Goal: Information Seeking & Learning: Learn about a topic

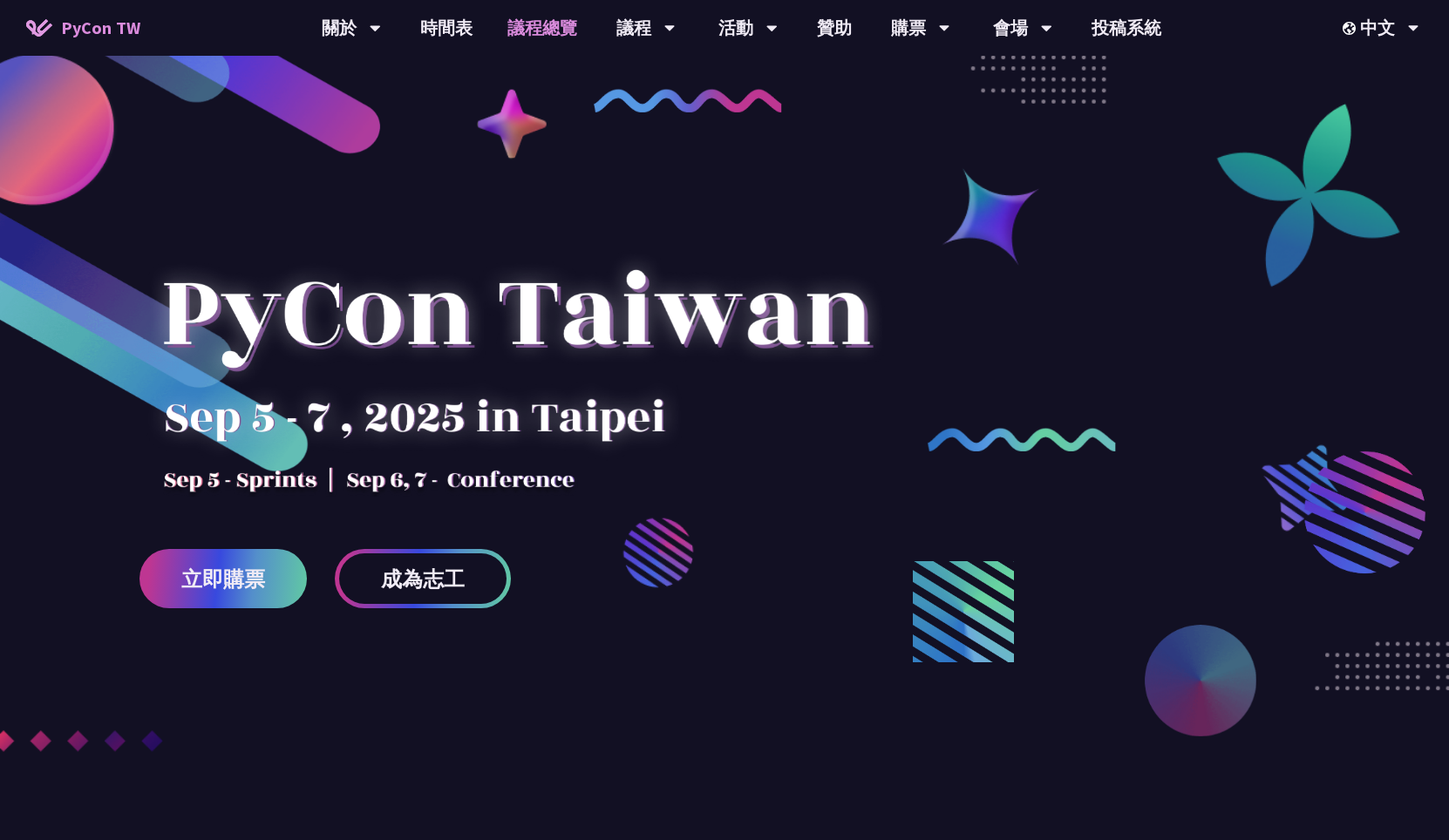
click at [540, 33] on link "議程總覽" at bounding box center [542, 28] width 104 height 56
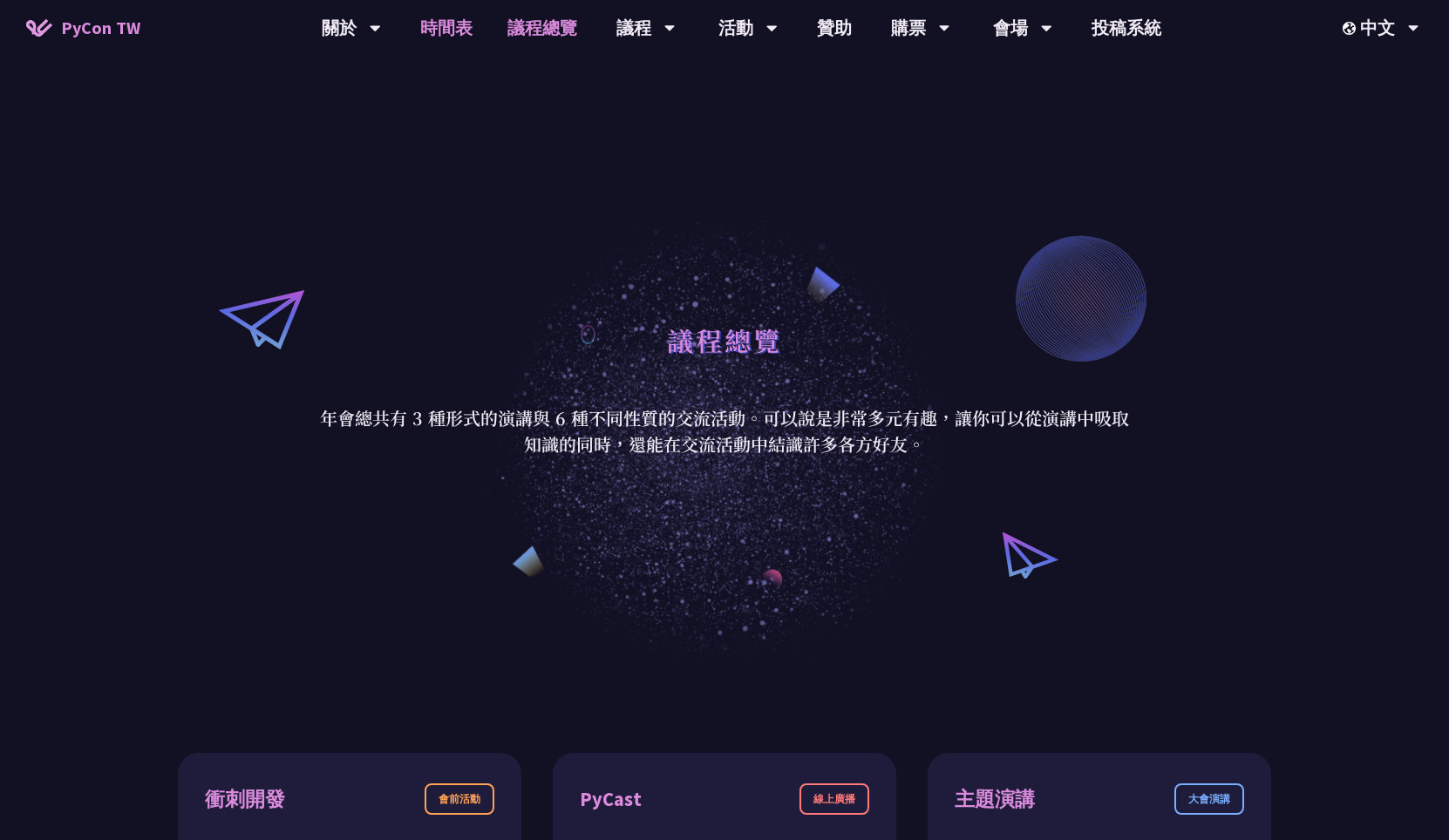
click at [476, 29] on link "時間表" at bounding box center [447, 28] width 88 height 56
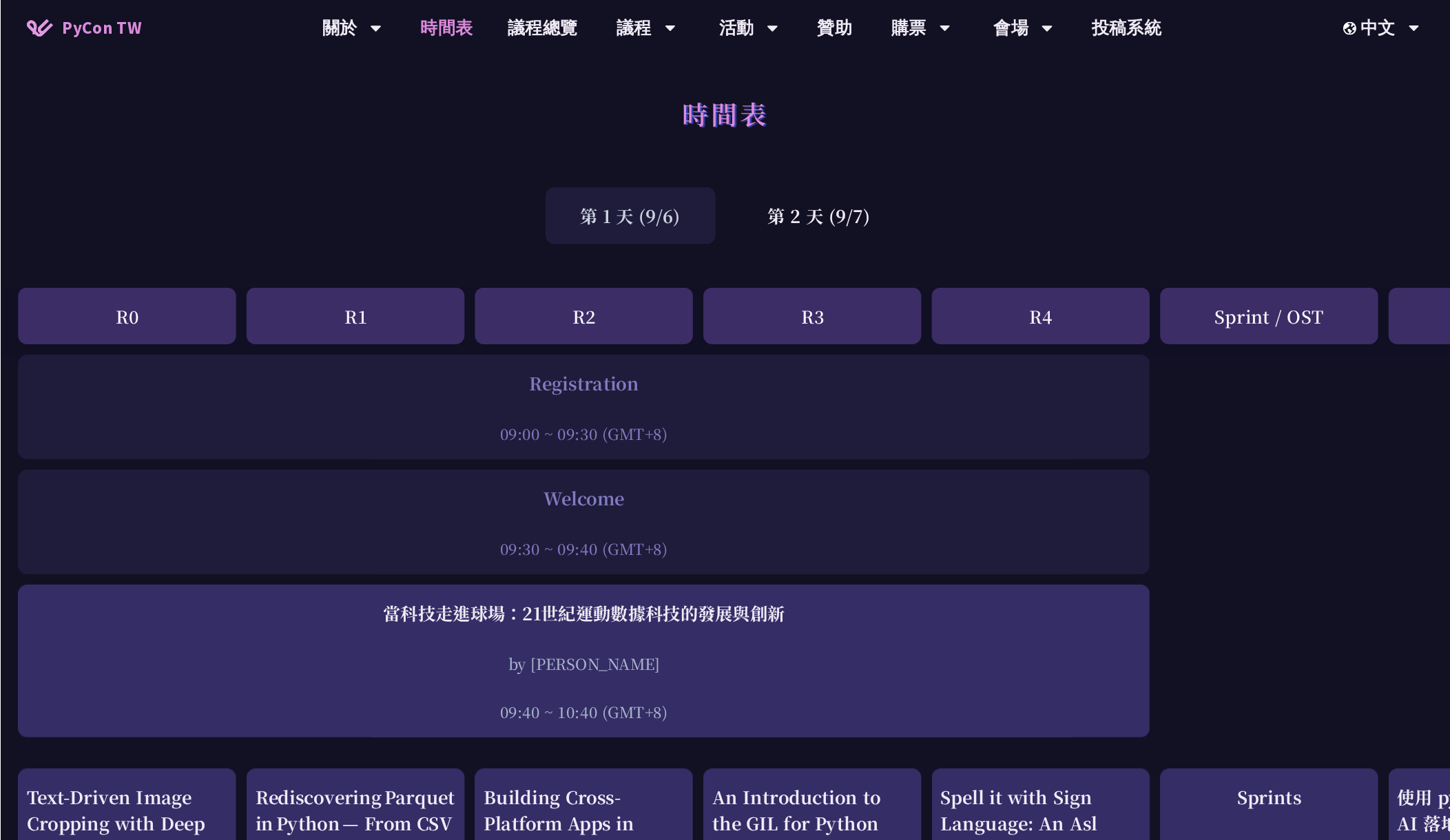
scroll to position [298, 0]
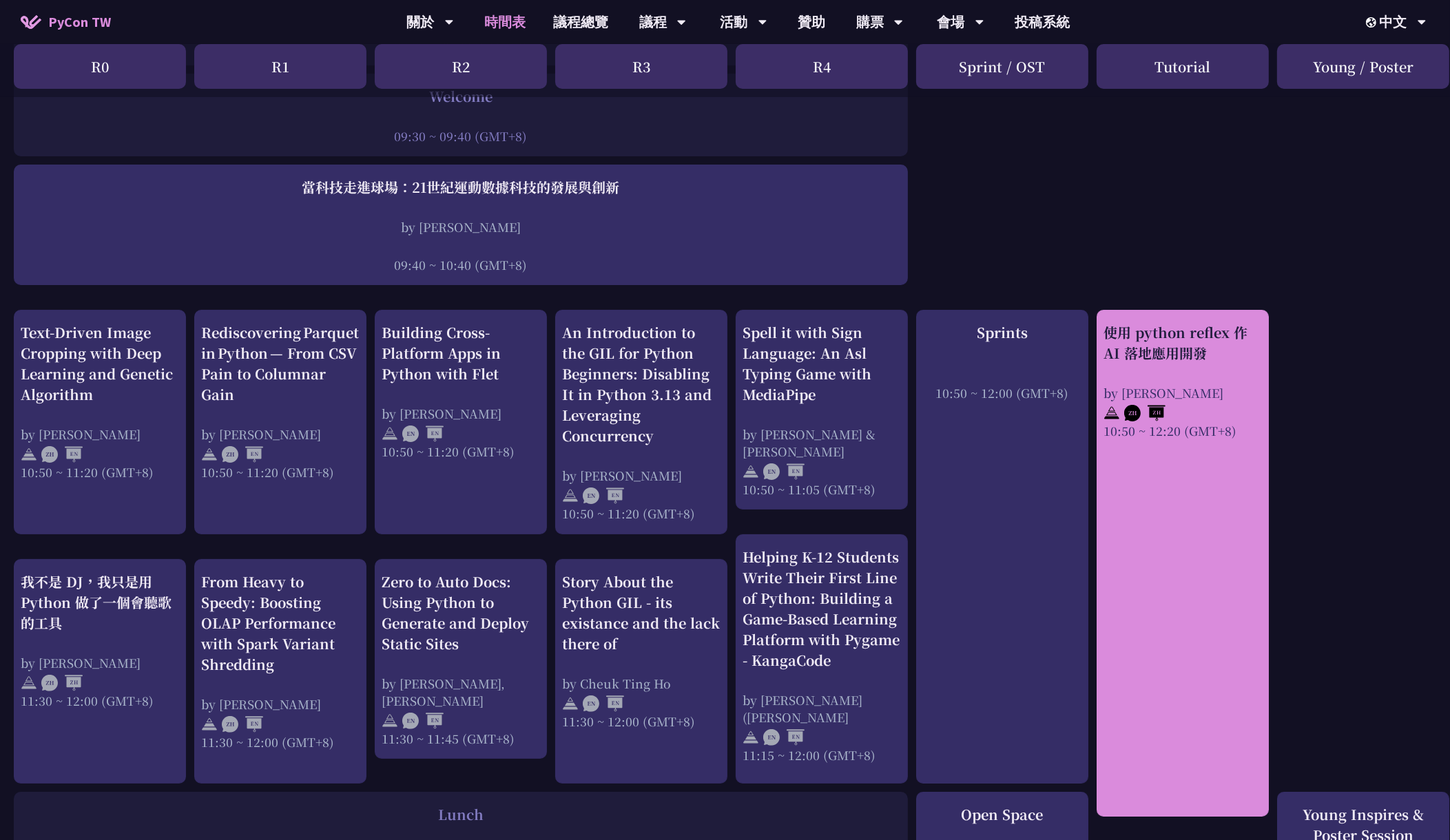
click at [1144, 367] on div "使用 python reflex 作 AI 落地應用開發 by [PERSON_NAME] 10:50 ~ 12:20 (GMT+8)" at bounding box center [1183, 380] width 159 height 117
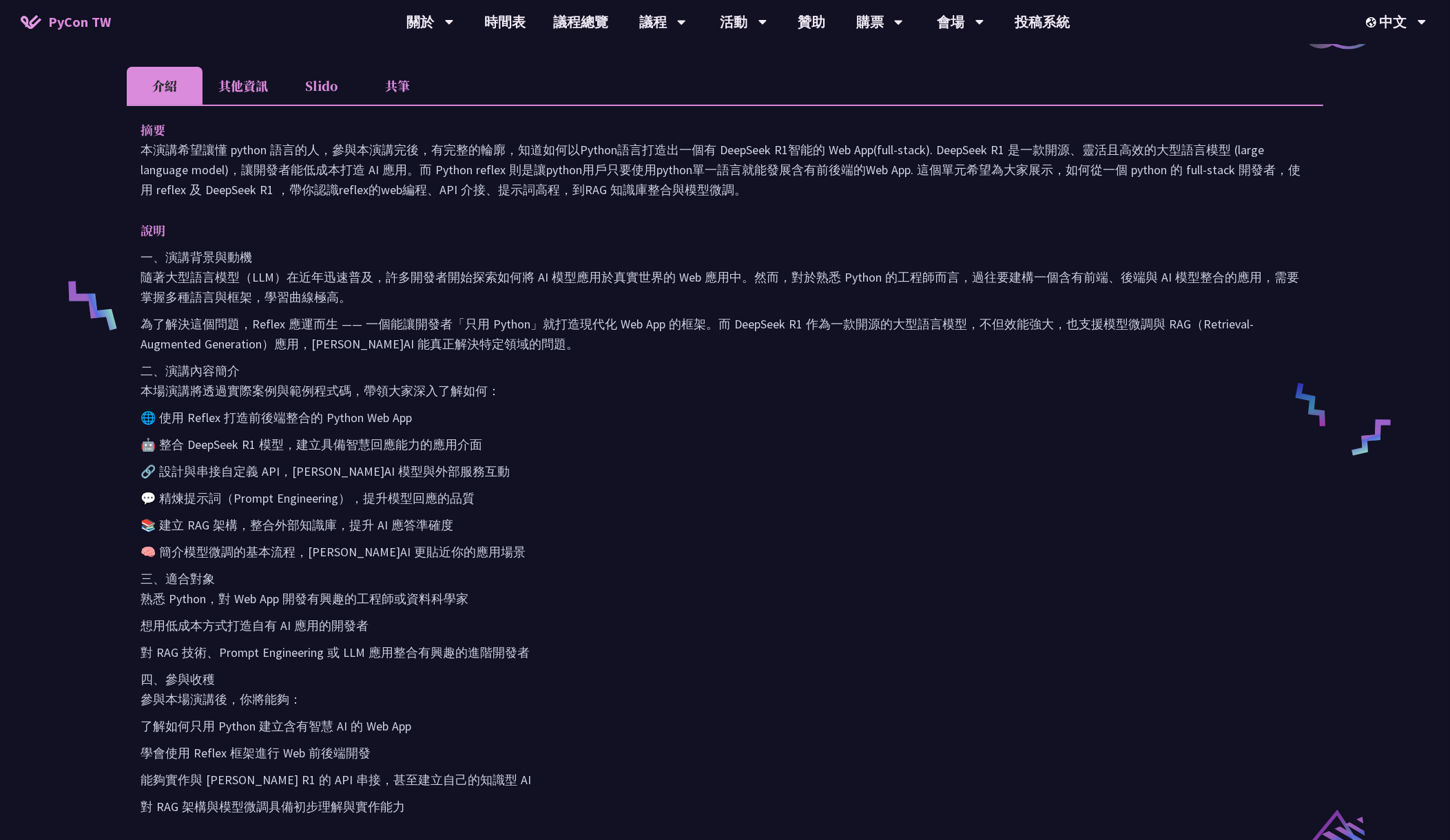
scroll to position [398, 0]
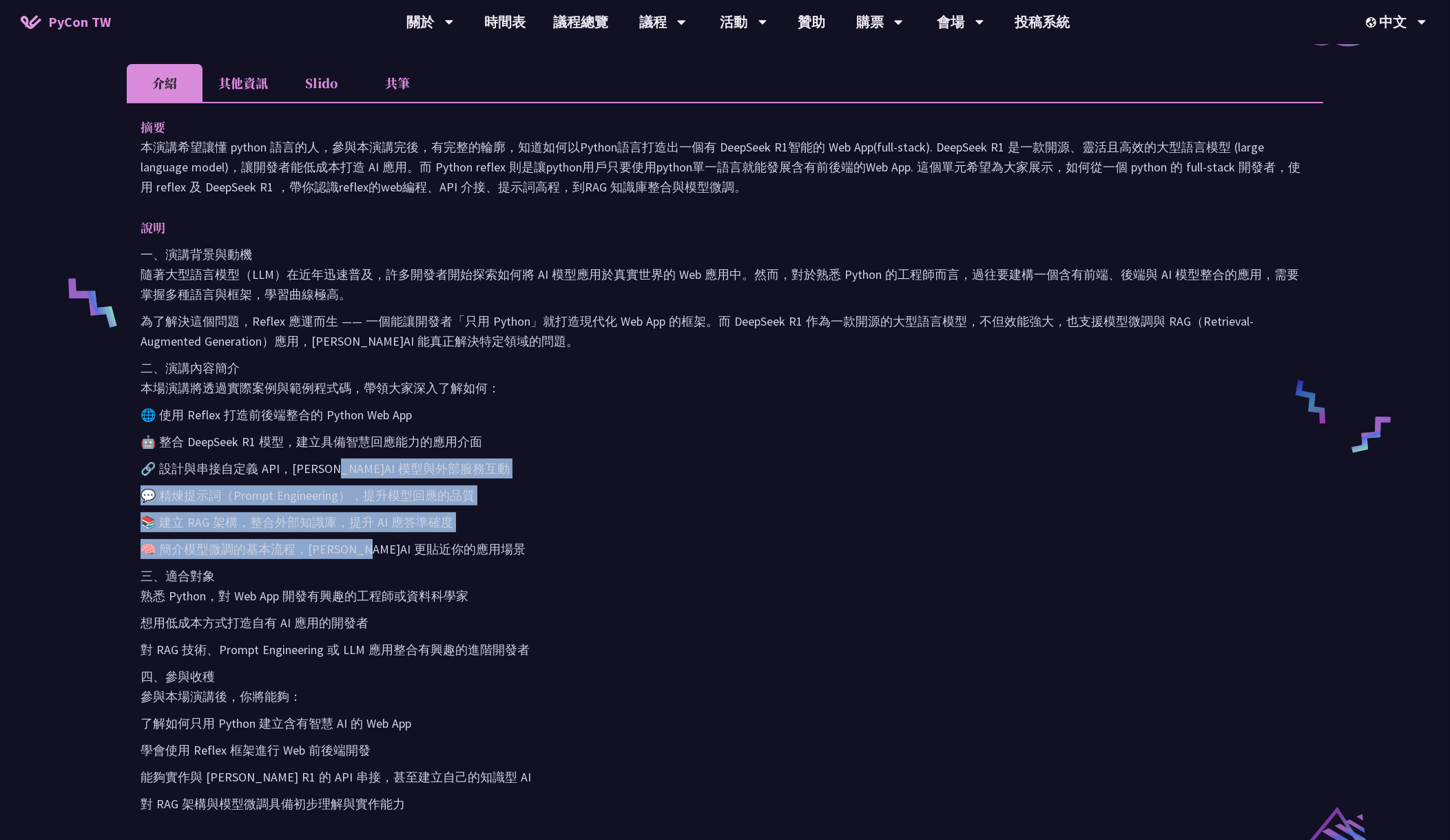
drag, startPoint x: 351, startPoint y: 478, endPoint x: 380, endPoint y: 556, distance: 83.2
click at [380, 556] on div "一、演講背景與動機 隨著大型語言模型（LLM）在近年迅速普及，許多開發者開始探索如何將 AI 模型應用於真實世界的 Web 應用中。然而，對於熟悉 Pytho…" at bounding box center [725, 529] width 1169 height 570
click at [380, 556] on p "🧠 簡介模型微調的基本流程，[PERSON_NAME]AI 更貼近你的應用場景" at bounding box center [725, 548] width 1169 height 20
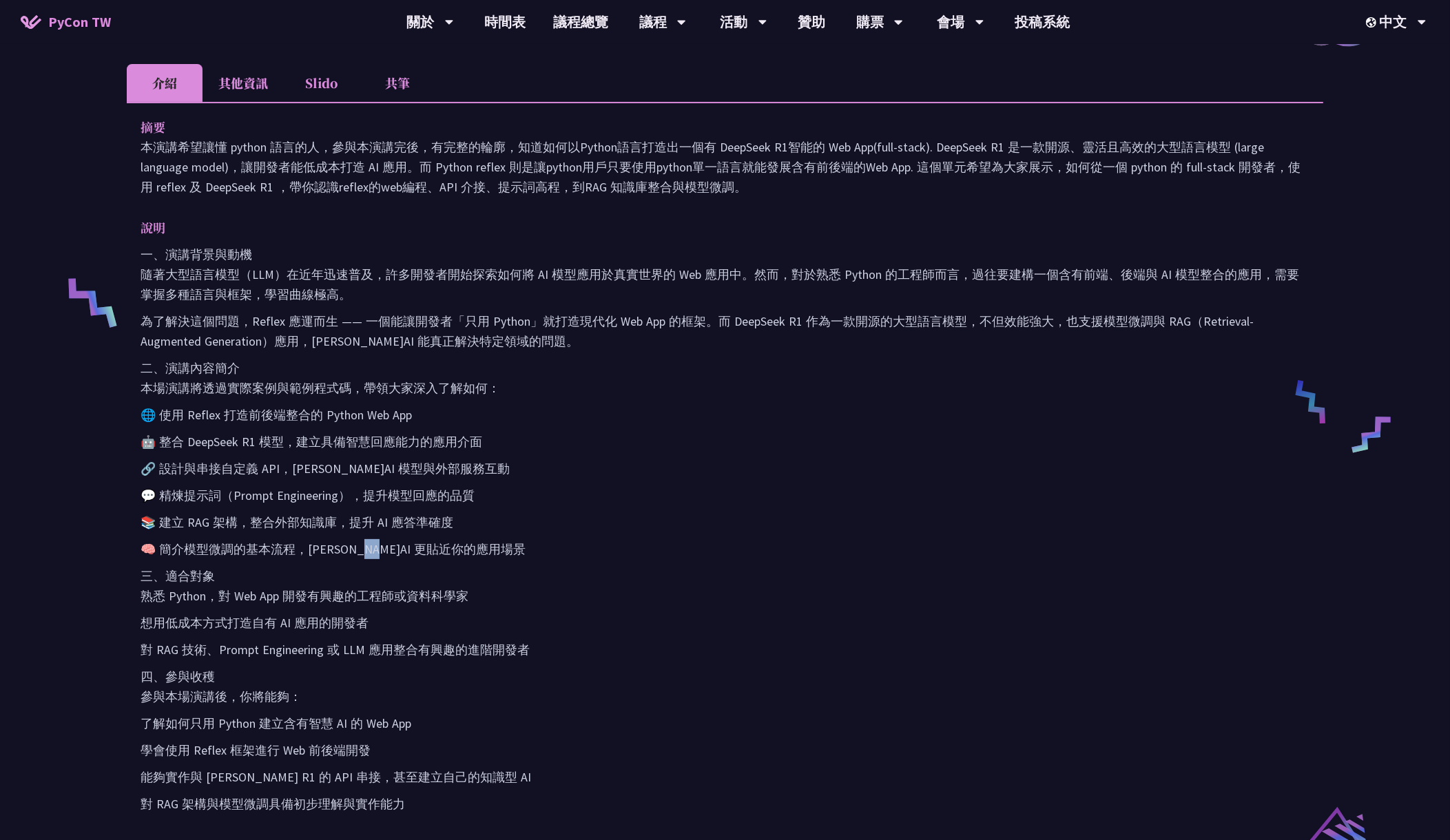
click at [380, 556] on p "🧠 簡介模型微調的基本流程，[PERSON_NAME]AI 更貼近你的應用場景" at bounding box center [725, 548] width 1169 height 20
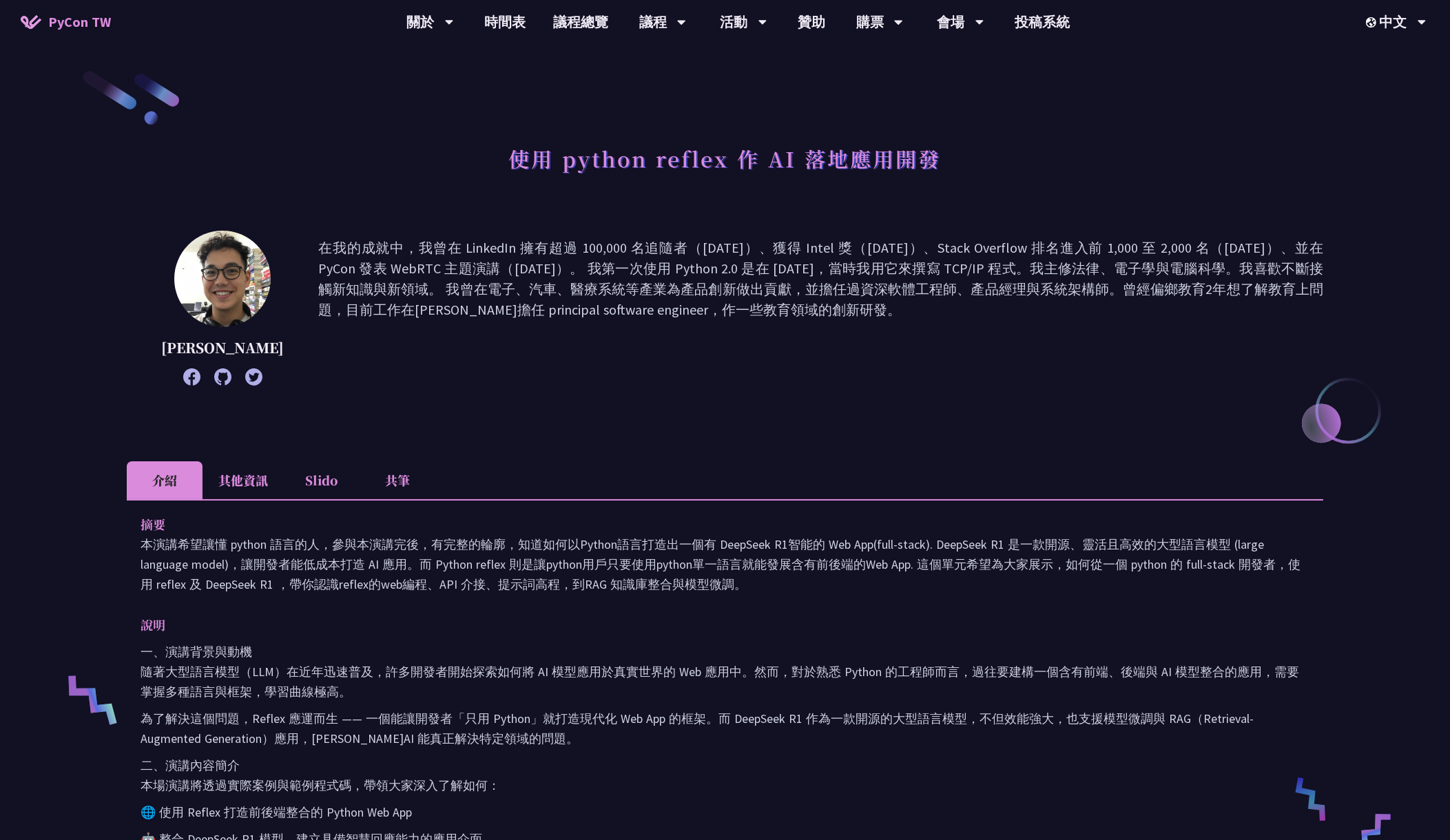
scroll to position [1193, 0]
